Goal: Task Accomplishment & Management: Use online tool/utility

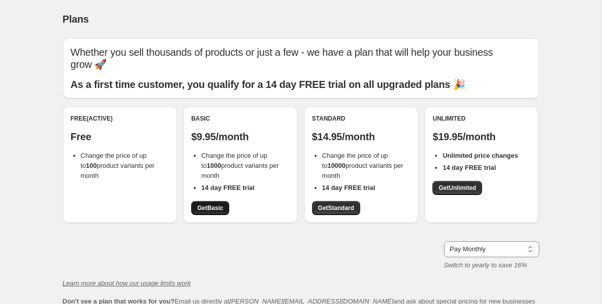
click at [203, 204] on span "Get Basic" at bounding box center [210, 208] width 26 height 8
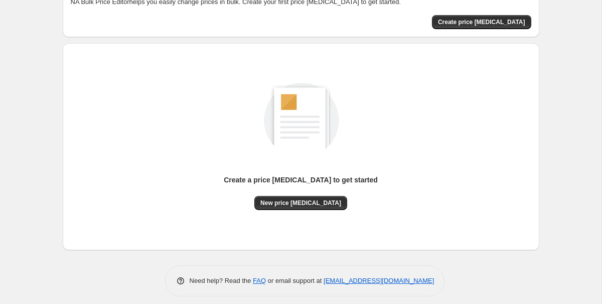
scroll to position [71, 0]
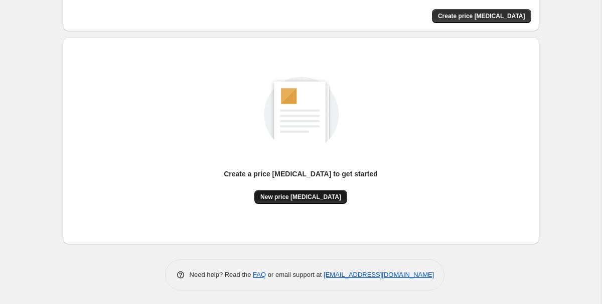
click at [304, 192] on button "New price change job" at bounding box center [300, 197] width 93 height 14
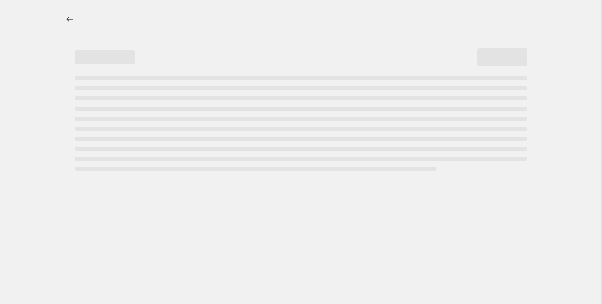
select select "percentage"
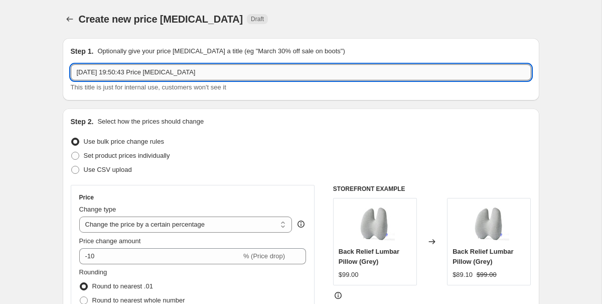
click at [194, 75] on input "27 Aug 2025, 19:50:43 Price change job" at bounding box center [301, 72] width 461 height 16
type input "new 10 percent"
click at [215, 150] on div "Set product prices individually" at bounding box center [301, 155] width 461 height 14
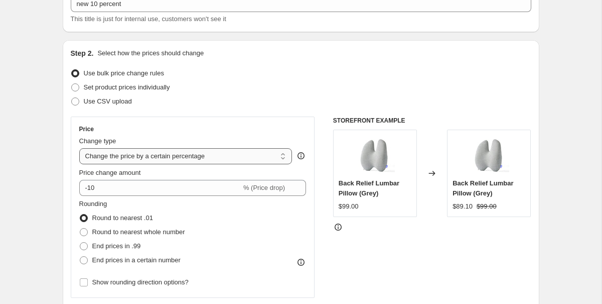
scroll to position [76, 0]
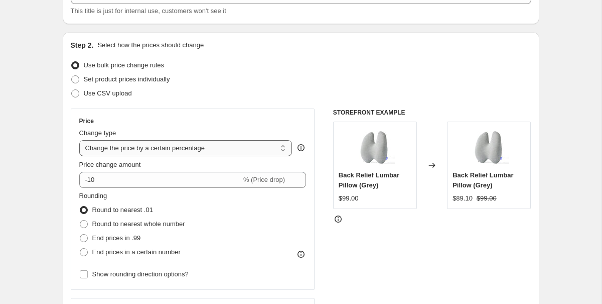
click at [170, 149] on select "Change the price to a certain amount Change the price by a certain amount Chang…" at bounding box center [185, 148] width 213 height 16
select select "bcap"
click at [79, 140] on select "Change the price to a certain amount Change the price by a certain amount Chang…" at bounding box center [185, 148] width 213 height 16
type input "-12.00"
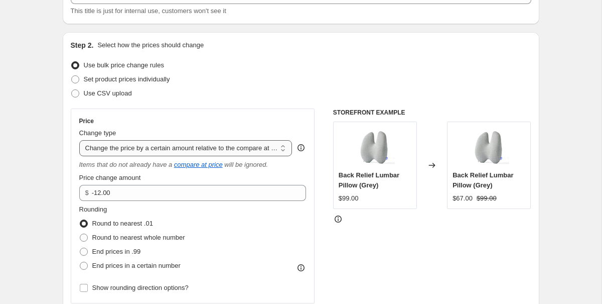
click at [181, 150] on select "Change the price to a certain amount Change the price by a certain amount Chang…" at bounding box center [185, 148] width 213 height 16
select select "pcap"
click at [79, 140] on select "Change the price to a certain amount Change the price by a certain amount Chang…" at bounding box center [185, 148] width 213 height 16
type input "-20"
click at [182, 149] on select "Change the price to a certain amount Change the price by a certain amount Chang…" at bounding box center [185, 148] width 213 height 16
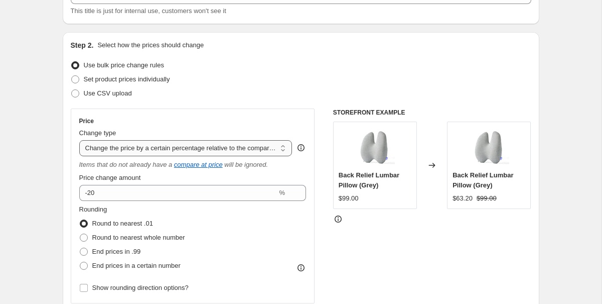
click at [79, 140] on select "Change the price to a certain amount Change the price by a certain amount Chang…" at bounding box center [185, 148] width 213 height 16
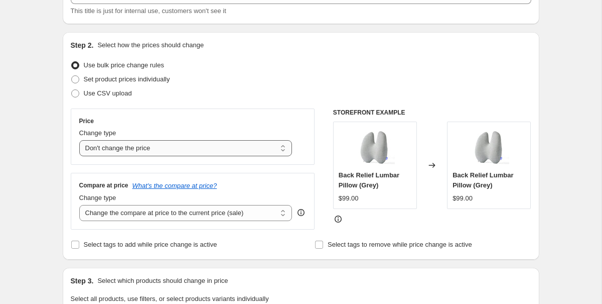
click at [186, 151] on select "Change the price to a certain amount Change the price by a certain amount Chang…" at bounding box center [185, 148] width 213 height 16
select select "percentage"
click at [79, 140] on select "Change the price to a certain amount Change the price by a certain amount Chang…" at bounding box center [185, 148] width 213 height 16
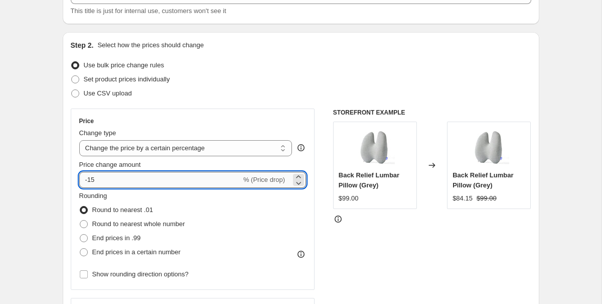
click at [158, 181] on input "-15" at bounding box center [160, 180] width 162 height 16
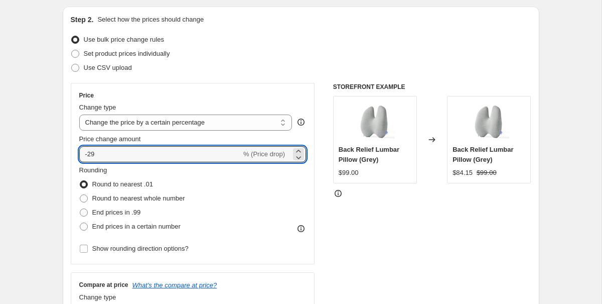
scroll to position [110, 0]
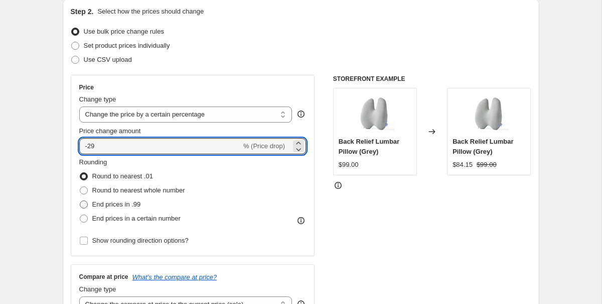
type input "-2"
type input "-15"
click at [168, 163] on fieldset "Rounding Round to nearest .01 Round to nearest whole number End prices in .99 E…" at bounding box center [132, 191] width 106 height 68
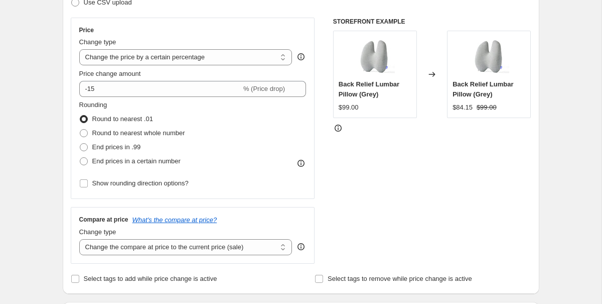
scroll to position [176, 0]
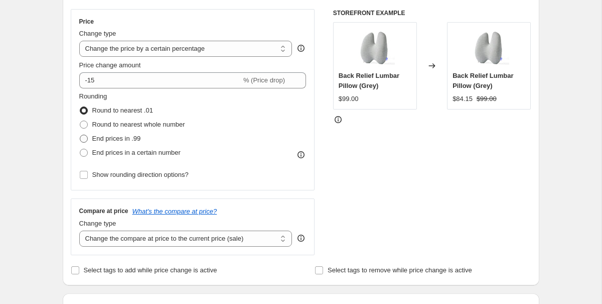
click at [133, 138] on span "End prices in .99" at bounding box center [116, 138] width 49 height 8
click at [80, 135] on input "End prices in .99" at bounding box center [80, 134] width 1 height 1
radio input "true"
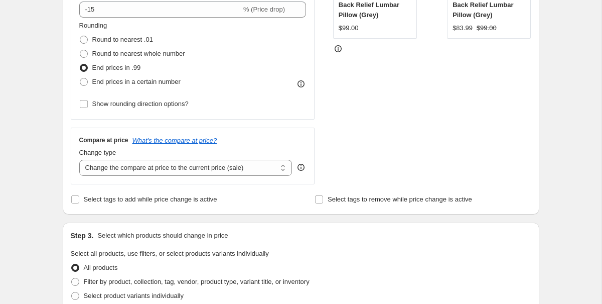
scroll to position [247, 0]
click at [144, 167] on select "Change the compare at price to the current price (sale) Change the compare at p…" at bounding box center [185, 167] width 213 height 16
click at [79, 159] on select "Change the compare at price to the current price (sale) Change the compare at p…" at bounding box center [185, 167] width 213 height 16
click at [150, 163] on select "Change the compare at price to the current price (sale) Change the compare at p…" at bounding box center [185, 167] width 213 height 16
click at [79, 159] on select "Change the compare at price to the current price (sale) Change the compare at p…" at bounding box center [185, 167] width 213 height 16
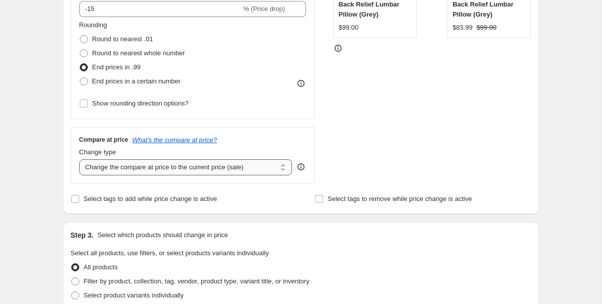
click at [149, 163] on select "Change the compare at price to the current price (sale) Change the compare at p…" at bounding box center [185, 167] width 213 height 16
select select "no_change"
click at [79, 159] on select "Change the compare at price to the current price (sale) Change the compare at p…" at bounding box center [185, 167] width 213 height 16
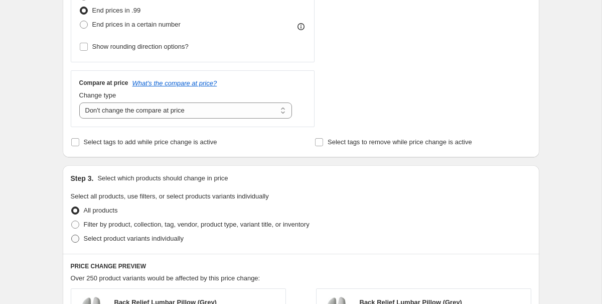
scroll to position [411, 0]
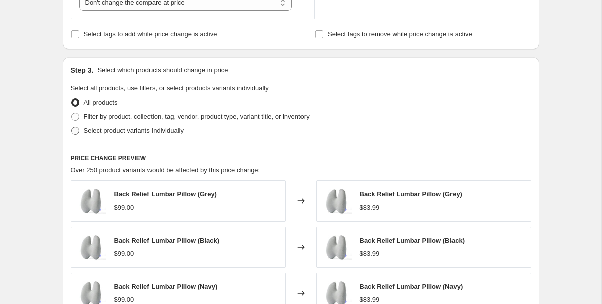
click at [131, 136] on label "Select product variants individually" at bounding box center [127, 130] width 113 height 14
click at [72, 127] on input "Select product variants individually" at bounding box center [71, 126] width 1 height 1
radio input "true"
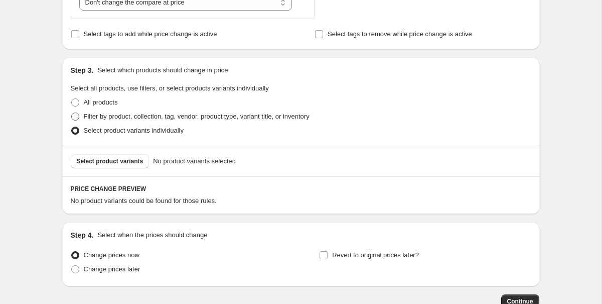
click at [135, 120] on span "Filter by product, collection, tag, vendor, product type, variant title, or inv…" at bounding box center [197, 116] width 226 height 10
click at [72, 113] on input "Filter by product, collection, tag, vendor, product type, variant title, or inv…" at bounding box center [71, 112] width 1 height 1
radio input "true"
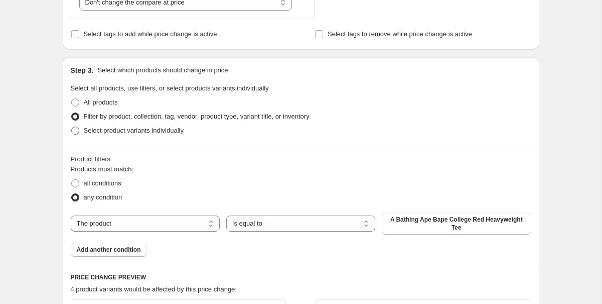
click at [135, 133] on span "Select product variants individually" at bounding box center [134, 130] width 100 height 8
click at [72, 127] on input "Select product variants individually" at bounding box center [71, 126] width 1 height 1
radio input "true"
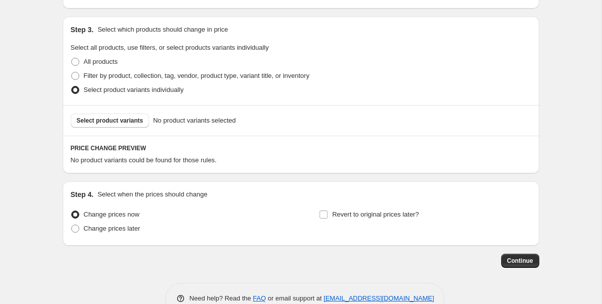
scroll to position [477, 0]
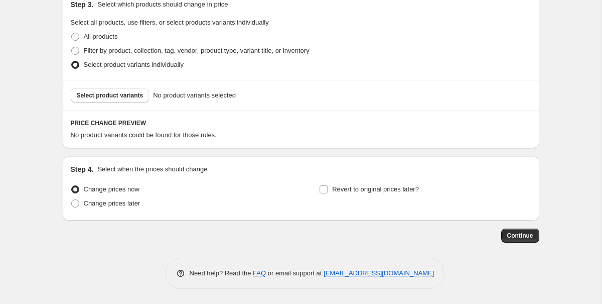
click at [179, 92] on span "No product variants selected" at bounding box center [194, 95] width 83 height 10
click at [134, 92] on span "Select product variants" at bounding box center [110, 95] width 67 height 8
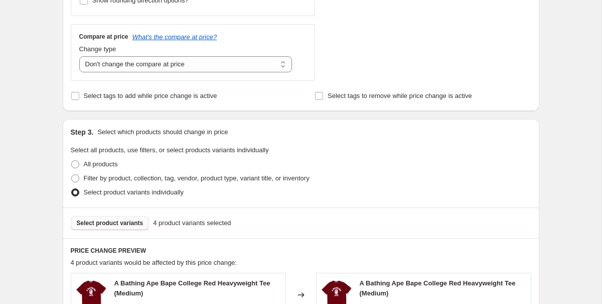
scroll to position [420, 0]
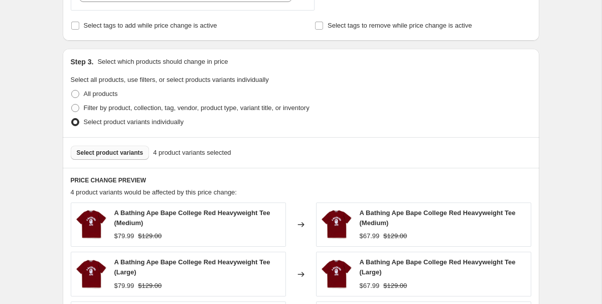
click at [127, 151] on span "Select product variants" at bounding box center [110, 152] width 67 height 8
click at [78, 97] on span at bounding box center [75, 93] width 9 height 9
click at [72, 90] on input "All products" at bounding box center [71, 90] width 1 height 1
radio input "true"
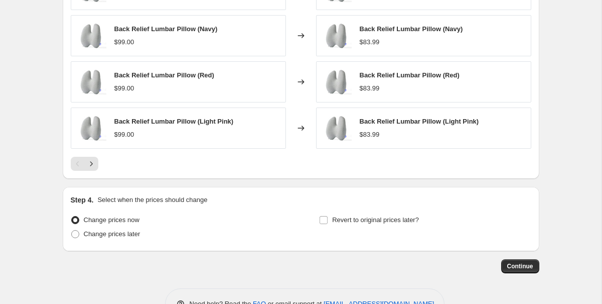
scroll to position [699, 0]
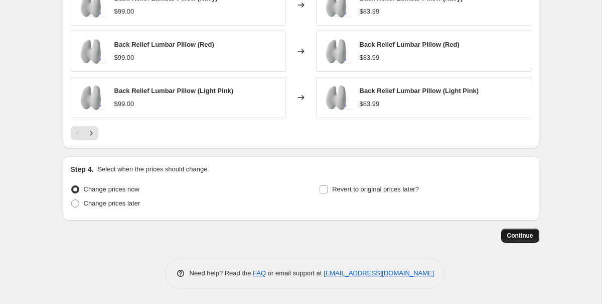
click at [510, 233] on span "Continue" at bounding box center [520, 235] width 26 height 8
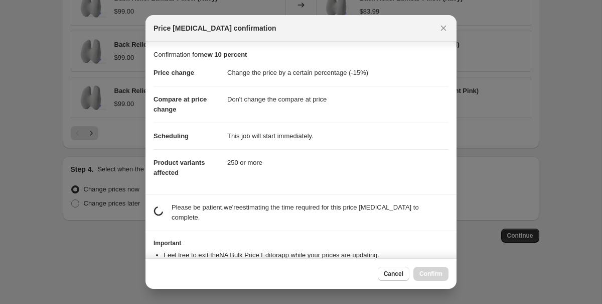
scroll to position [47, 0]
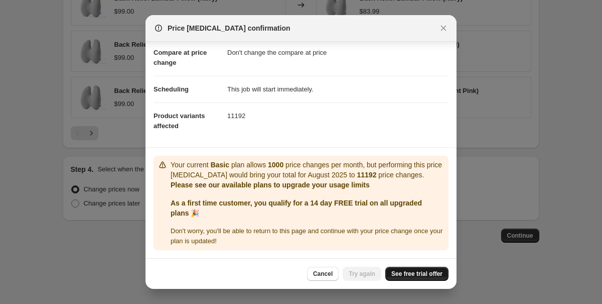
click at [399, 274] on span "See free trial offer" at bounding box center [416, 273] width 51 height 8
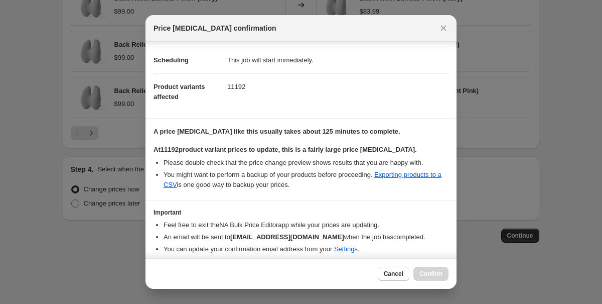
scroll to position [0, 0]
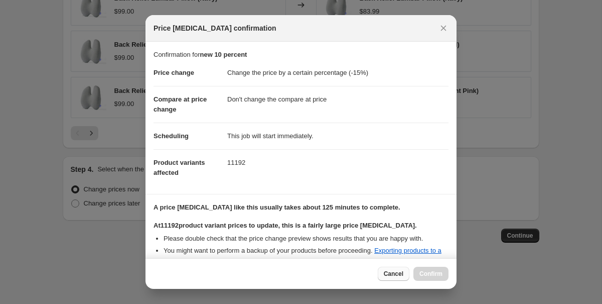
click at [384, 276] on span "Cancel" at bounding box center [394, 273] width 20 height 8
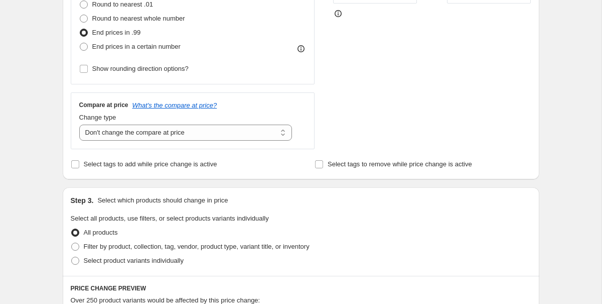
scroll to position [196, 0]
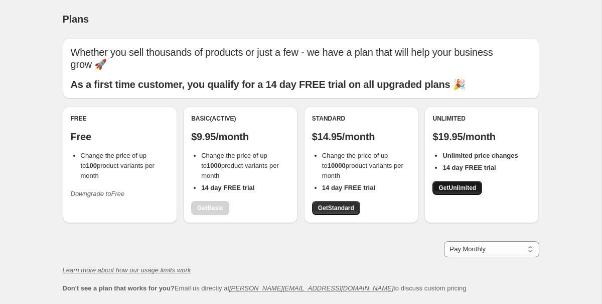
click at [454, 181] on link "Get Unlimited" at bounding box center [457, 188] width 50 height 14
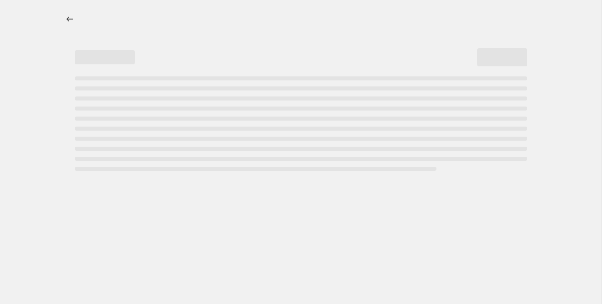
select select "percentage"
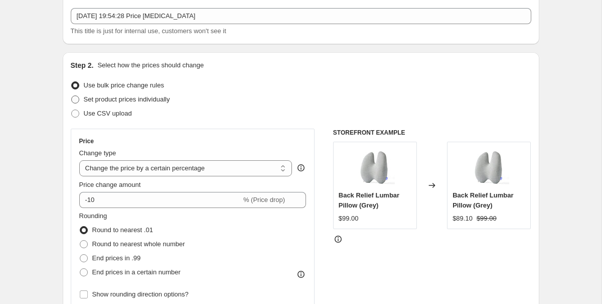
scroll to position [90, 0]
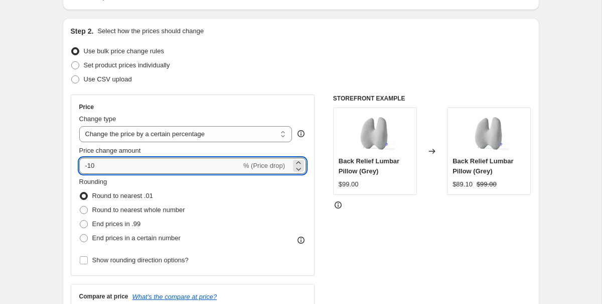
click at [142, 163] on input "-10" at bounding box center [160, 166] width 162 height 16
type input "-15"
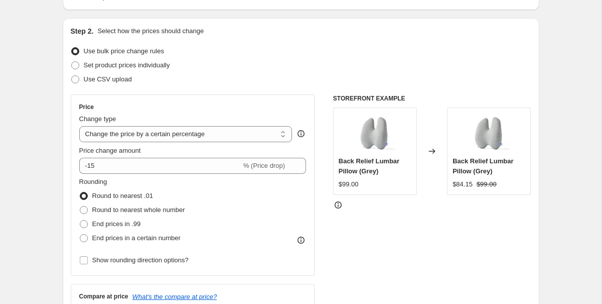
click at [150, 183] on fieldset "Rounding Round to nearest .01 Round to nearest whole number End prices in .99 E…" at bounding box center [132, 211] width 106 height 68
click at [138, 228] on span "End prices in .99" at bounding box center [116, 224] width 49 height 10
click at [80, 220] on input "End prices in .99" at bounding box center [80, 220] width 1 height 1
radio input "true"
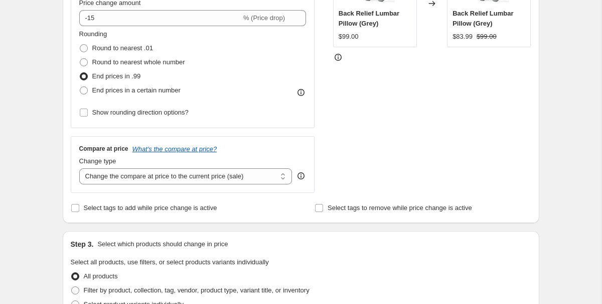
scroll to position [252, 0]
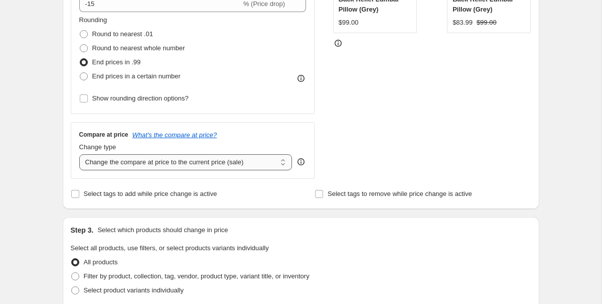
click at [145, 164] on select "Change the compare at price to the current price (sale) Change the compare at p…" at bounding box center [185, 162] width 213 height 16
select select "no_change"
click at [79, 154] on select "Change the compare at price to the current price (sale) Change the compare at p…" at bounding box center [185, 162] width 213 height 16
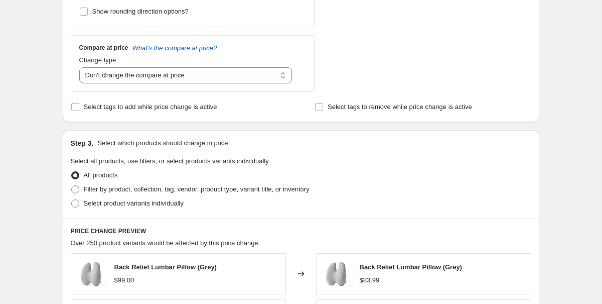
scroll to position [699, 0]
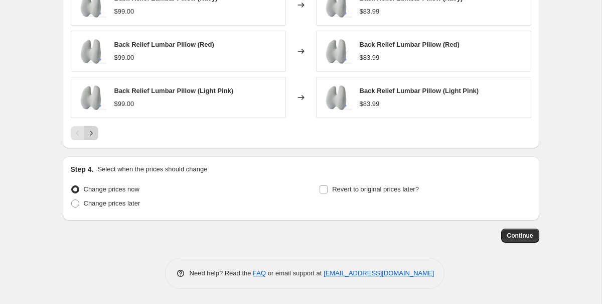
click at [87, 131] on icon "Next" at bounding box center [91, 133] width 10 height 10
click at [523, 237] on span "Continue" at bounding box center [520, 235] width 26 height 8
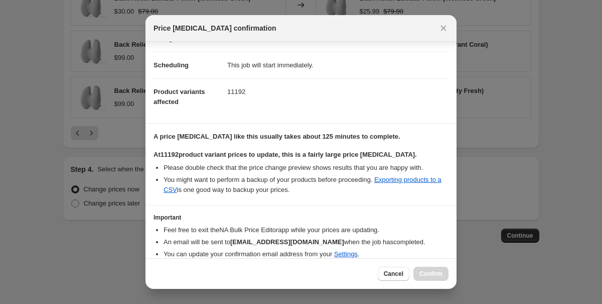
scroll to position [112, 0]
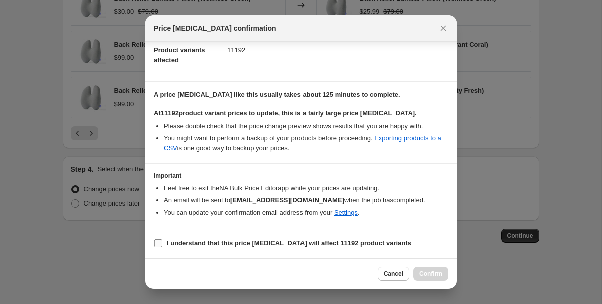
click at [292, 245] on b "I understand that this price change job will affect 11192 product variants" at bounding box center [289, 243] width 245 height 8
click at [162, 245] on input "I understand that this price change job will affect 11192 product variants" at bounding box center [158, 243] width 8 height 8
checkbox input "true"
click at [419, 272] on span "Confirm" at bounding box center [430, 273] width 23 height 8
